Goal: Check status

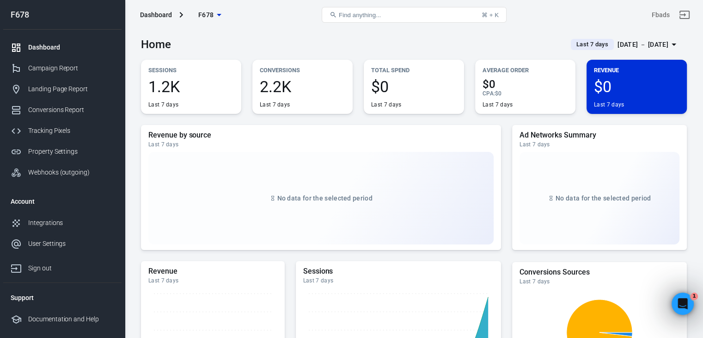
click at [221, 18] on icon "button" at bounding box center [219, 14] width 11 height 11
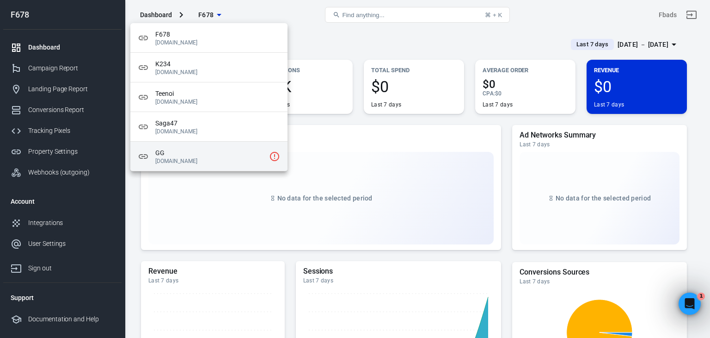
click at [196, 156] on span "GG" at bounding box center [210, 153] width 110 height 10
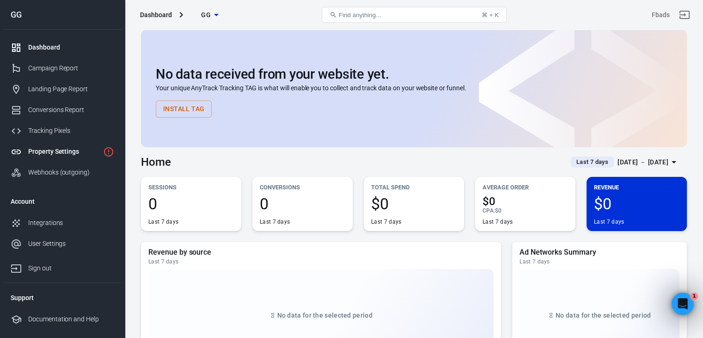
click at [71, 150] on div "Property Settings" at bounding box center [63, 152] width 71 height 10
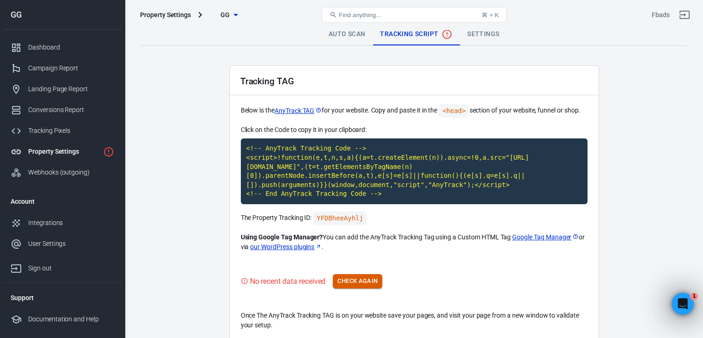
click at [363, 274] on button "Check Again" at bounding box center [357, 281] width 49 height 14
click at [366, 280] on div "Tracking TAG Below is the AnyTrack TAG for your website. Copy and paste it in t…" at bounding box center [414, 203] width 370 height 276
click at [355, 258] on div "Tracking TAG Below is the AnyTrack TAG for your website. Copy and paste it in t…" at bounding box center [414, 203] width 370 height 276
click at [366, 256] on div "Tracking TAG Below is the AnyTrack TAG for your website. Copy and paste it in t…" at bounding box center [414, 203] width 370 height 276
click at [364, 274] on button "Check Again" at bounding box center [357, 281] width 49 height 14
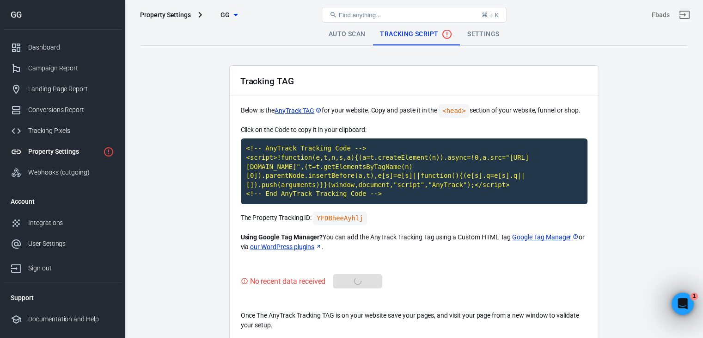
click at [359, 274] on div "No recent data received Check Again" at bounding box center [414, 281] width 347 height 14
click at [488, 49] on main "Auto Scan Tracking Script Settings Tracking TAG Below is the AnyTrack TAG for y…" at bounding box center [414, 182] width 546 height 318
click at [481, 26] on div "Property Settings GG Find anything... ⌘ + K Fbads" at bounding box center [414, 15] width 578 height 30
click at [342, 32] on link "Auto Scan" at bounding box center [347, 34] width 52 height 22
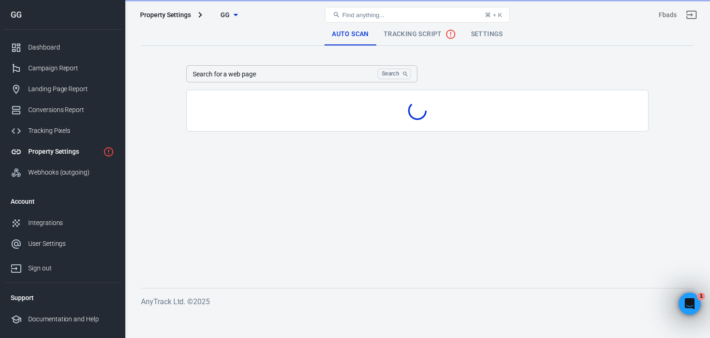
click at [337, 22] on button "Find anything... ⌘ + K" at bounding box center [417, 15] width 185 height 16
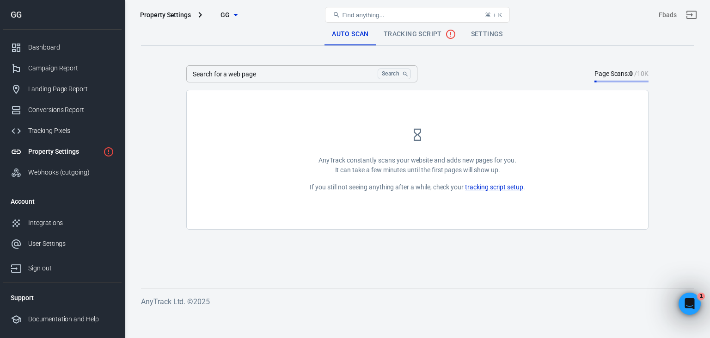
click at [428, 40] on link "Tracking Script" at bounding box center [419, 34] width 87 height 22
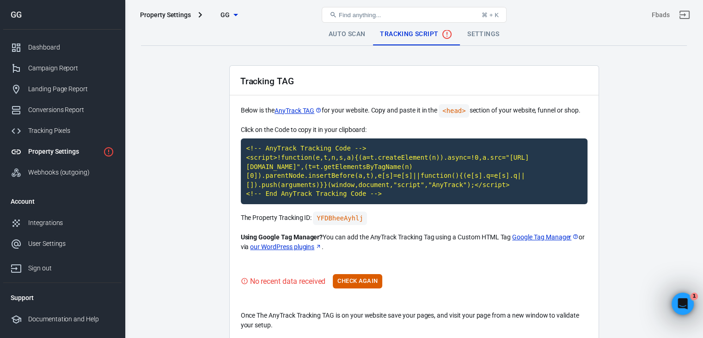
click at [430, 32] on span "Tracking Script" at bounding box center [416, 34] width 73 height 11
click at [387, 274] on div "No recent data received Check Again" at bounding box center [414, 281] width 347 height 14
click at [358, 275] on button "Check Again" at bounding box center [357, 281] width 49 height 14
